Goal: Information Seeking & Learning: Learn about a topic

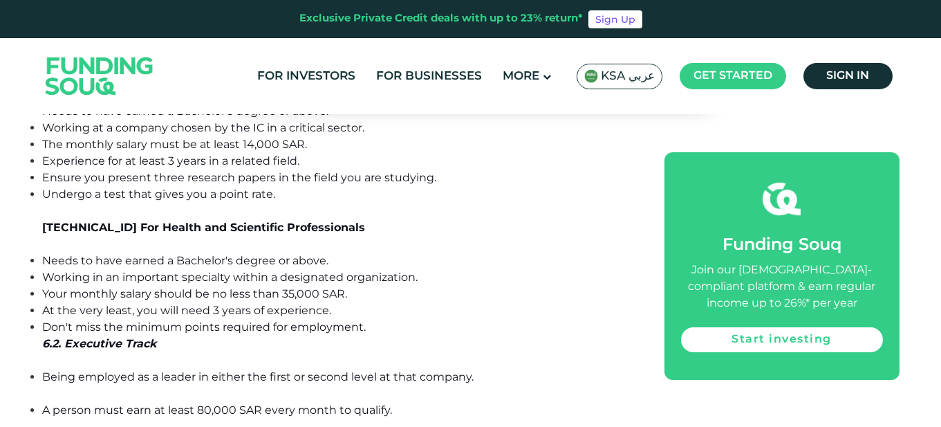
scroll to position [8368, 0]
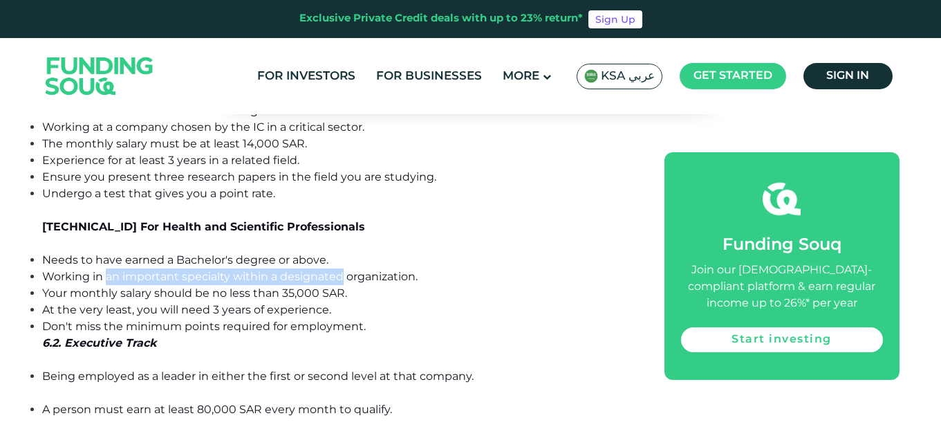
drag, startPoint x: 107, startPoint y: 210, endPoint x: 344, endPoint y: 210, distance: 236.6
click at [344, 270] on span "Working in an important specialty within a designated organization." at bounding box center [230, 276] width 376 height 13
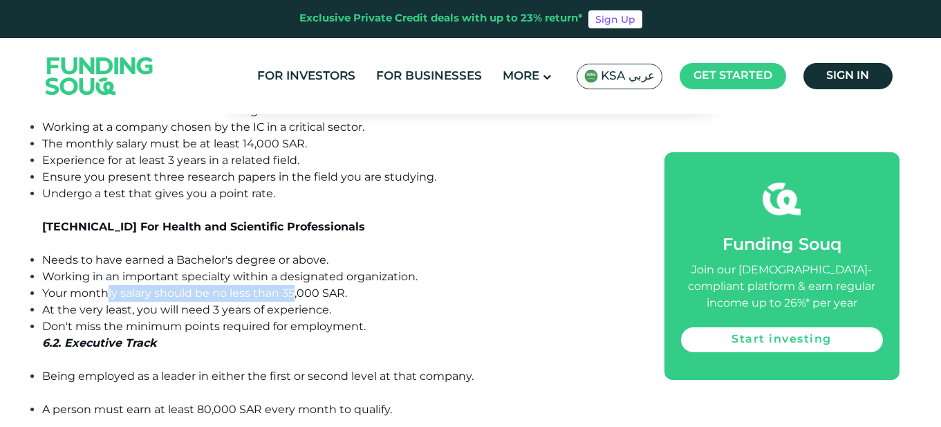
drag, startPoint x: 106, startPoint y: 224, endPoint x: 293, endPoint y: 227, distance: 186.8
click at [293, 286] on span "Your monthly salary should be no less than 35,000 SAR." at bounding box center [194, 292] width 305 height 13
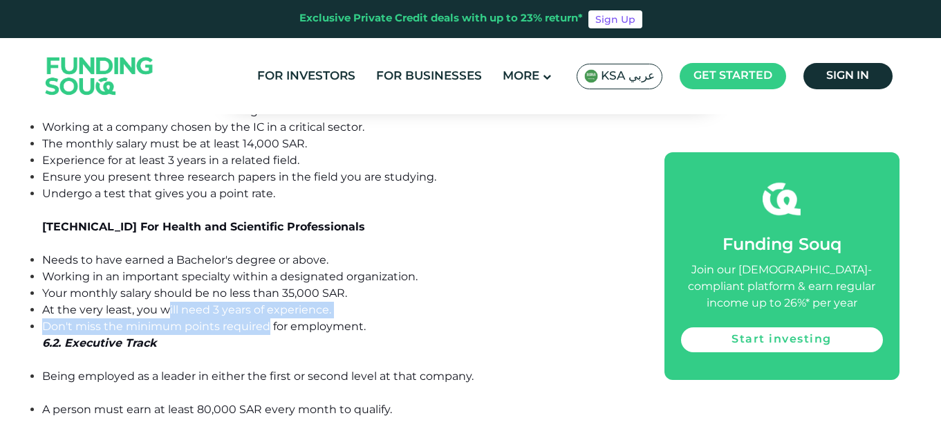
drag, startPoint x: 165, startPoint y: 240, endPoint x: 270, endPoint y: 255, distance: 106.1
click at [270, 255] on ul "Needs to have earned a Bachelor's degree or above. Working in an important spec…" at bounding box center [337, 293] width 591 height 83
click at [270, 320] on span "Don't miss the minimum points required for employment." at bounding box center [204, 326] width 324 height 13
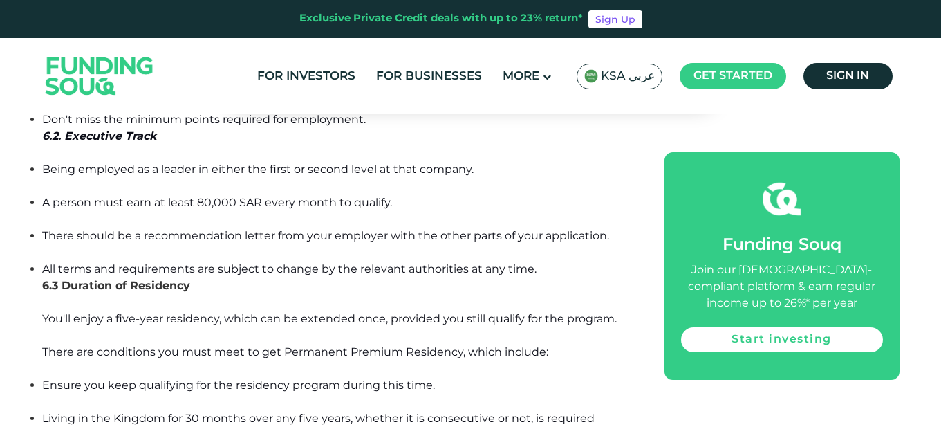
scroll to position [8575, 0]
